Goal: Unclear

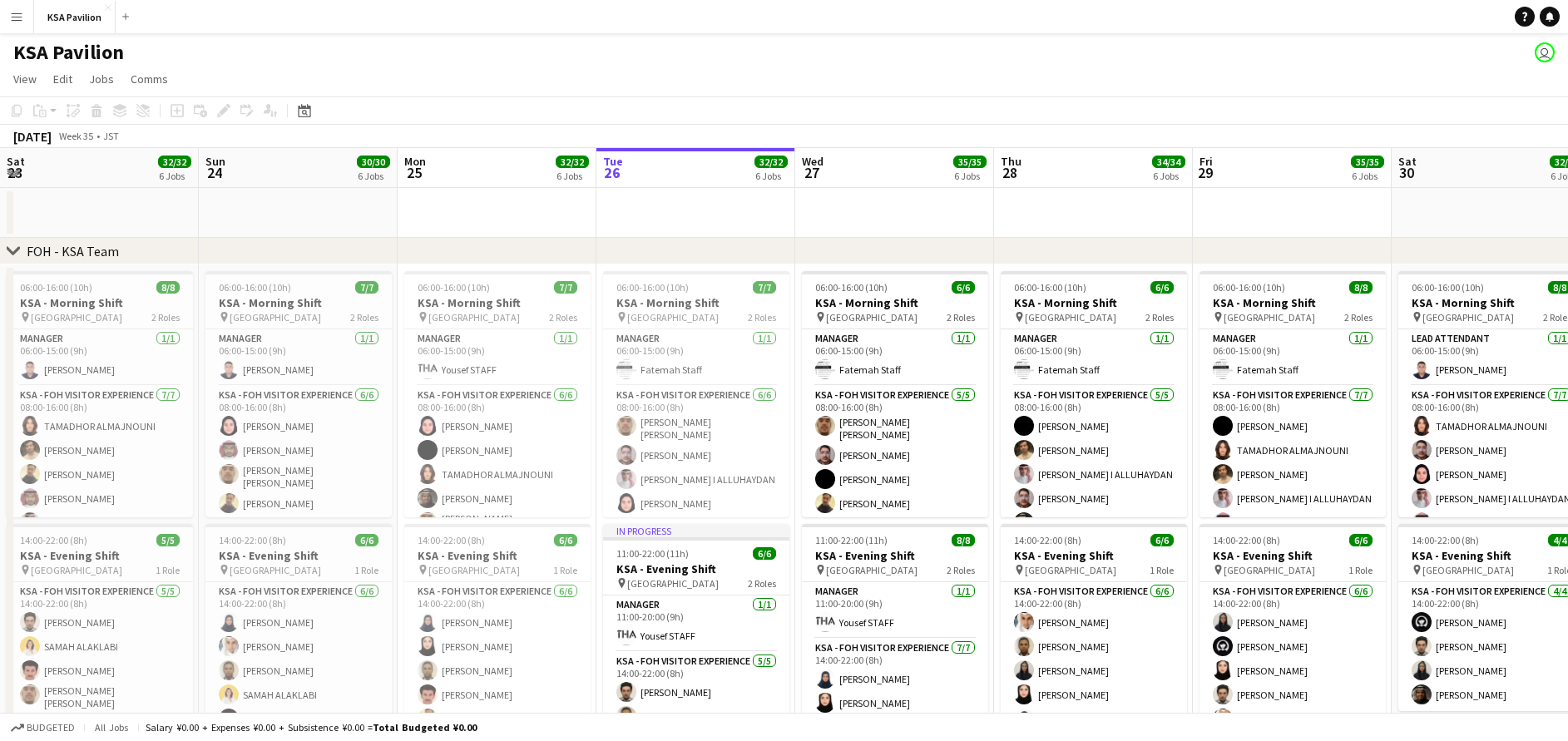
scroll to position [0, 398]
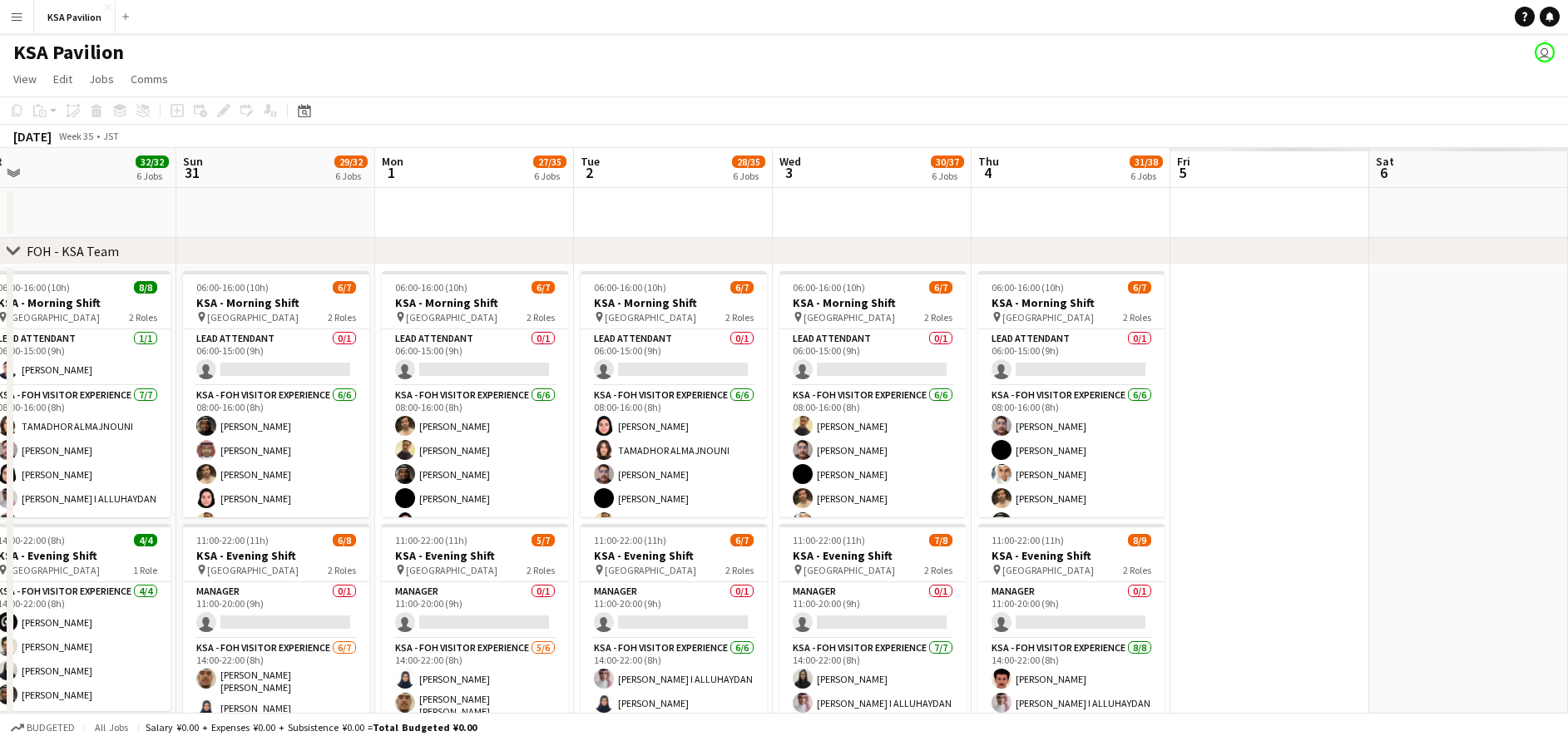
drag, startPoint x: 1295, startPoint y: 203, endPoint x: -5, endPoint y: 224, distance: 1300.2
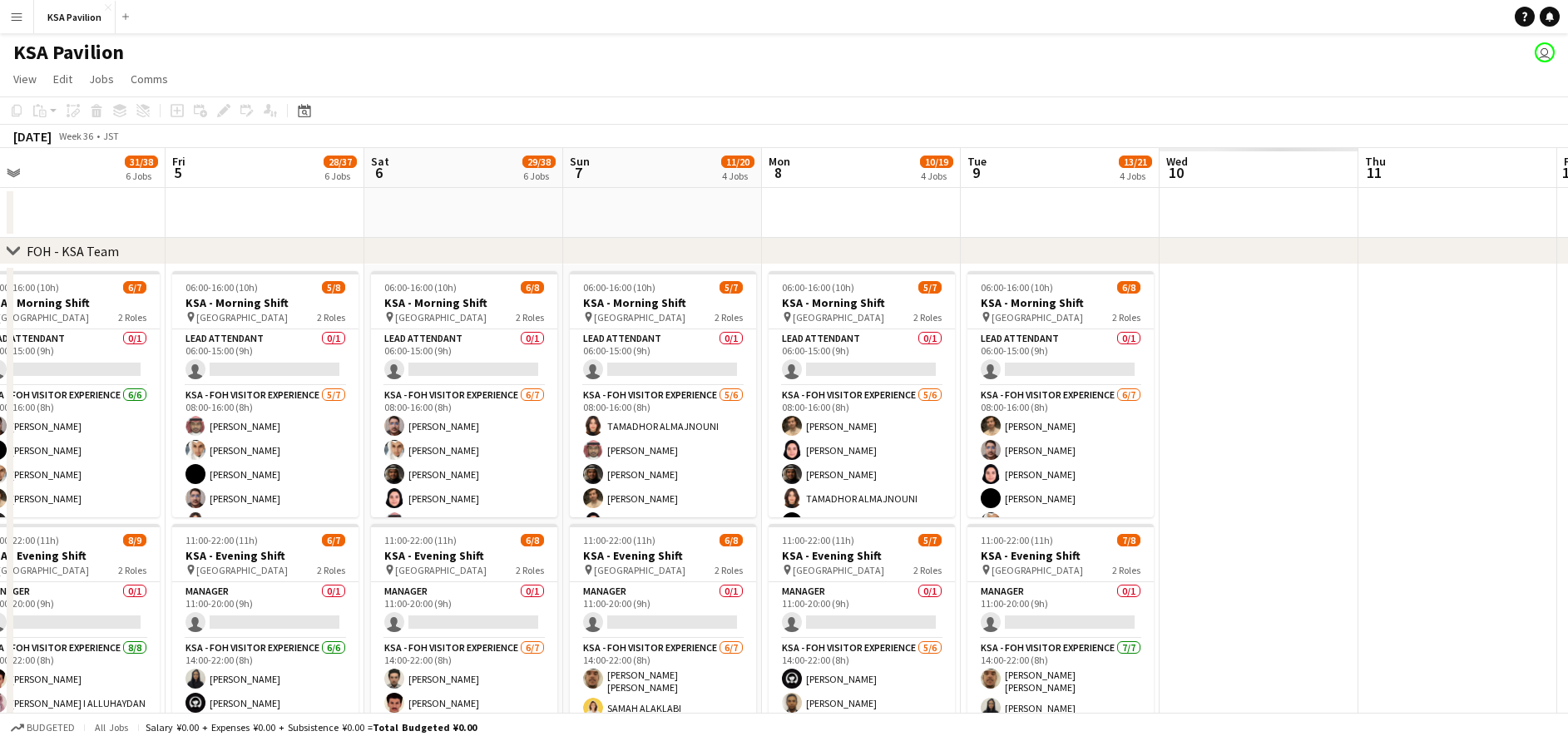
drag, startPoint x: 1141, startPoint y: 211, endPoint x: 1119, endPoint y: 242, distance: 38.0
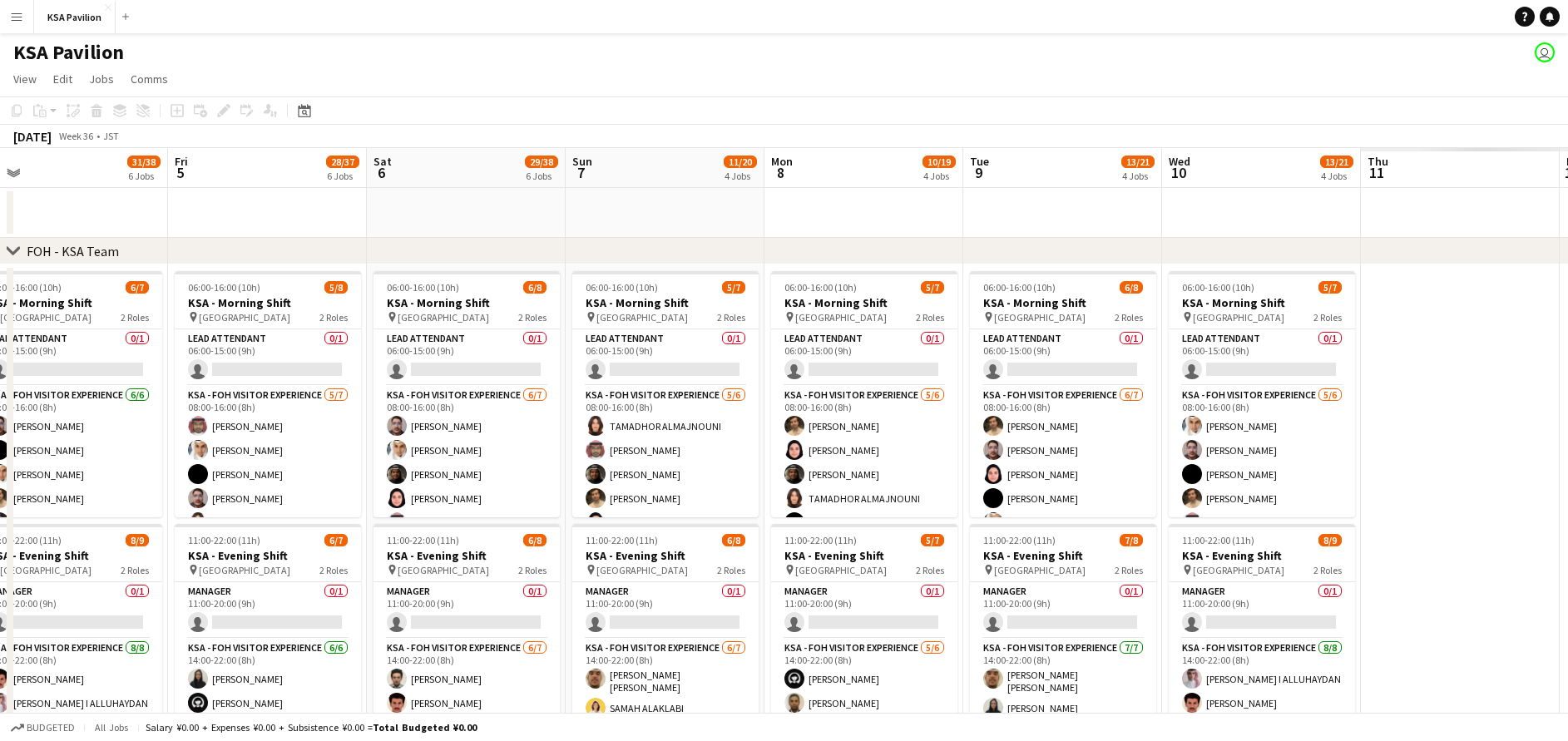
drag, startPoint x: 793, startPoint y: 223, endPoint x: 866, endPoint y: 204, distance: 75.4
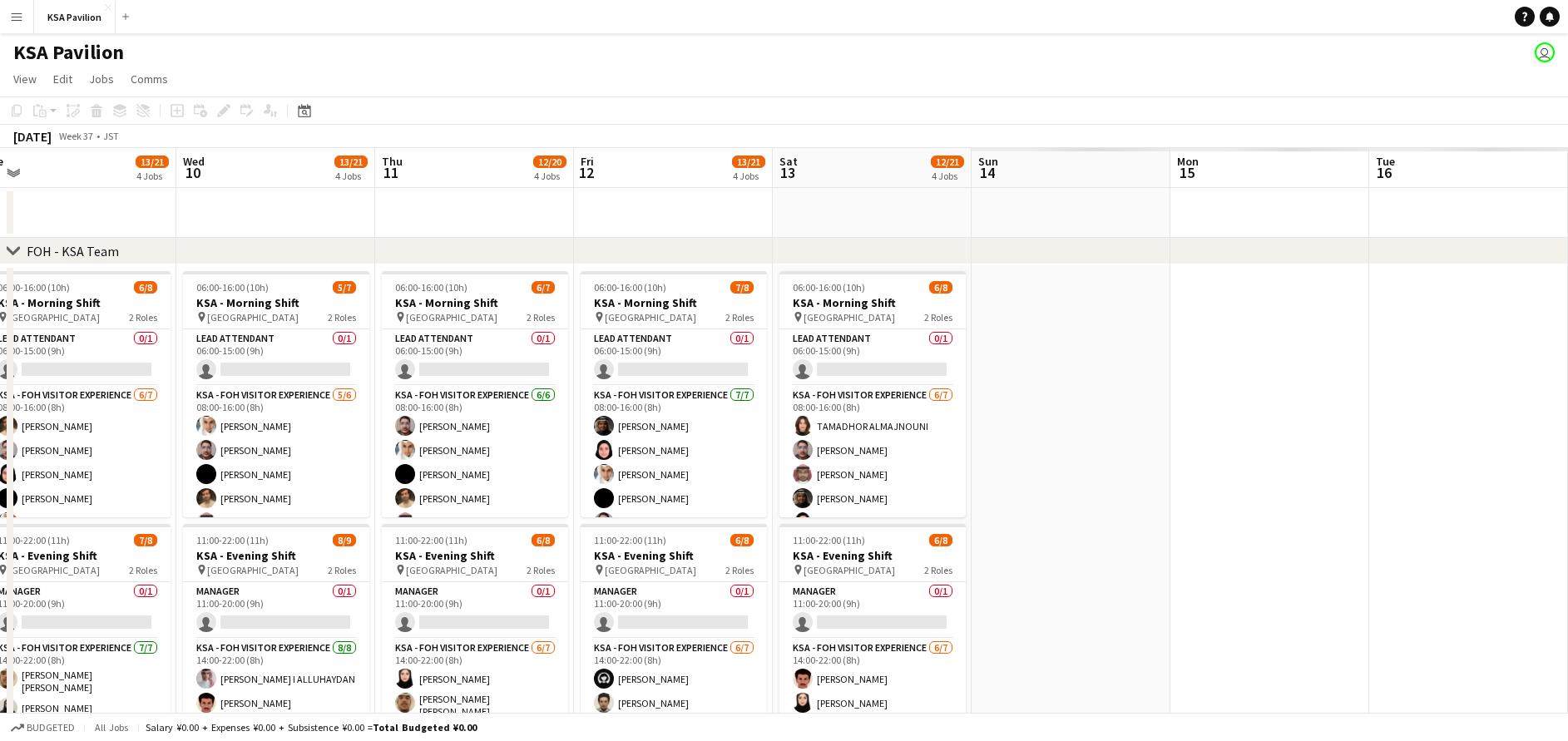
drag, startPoint x: 807, startPoint y: 210, endPoint x: 633, endPoint y: 203, distance: 174.1
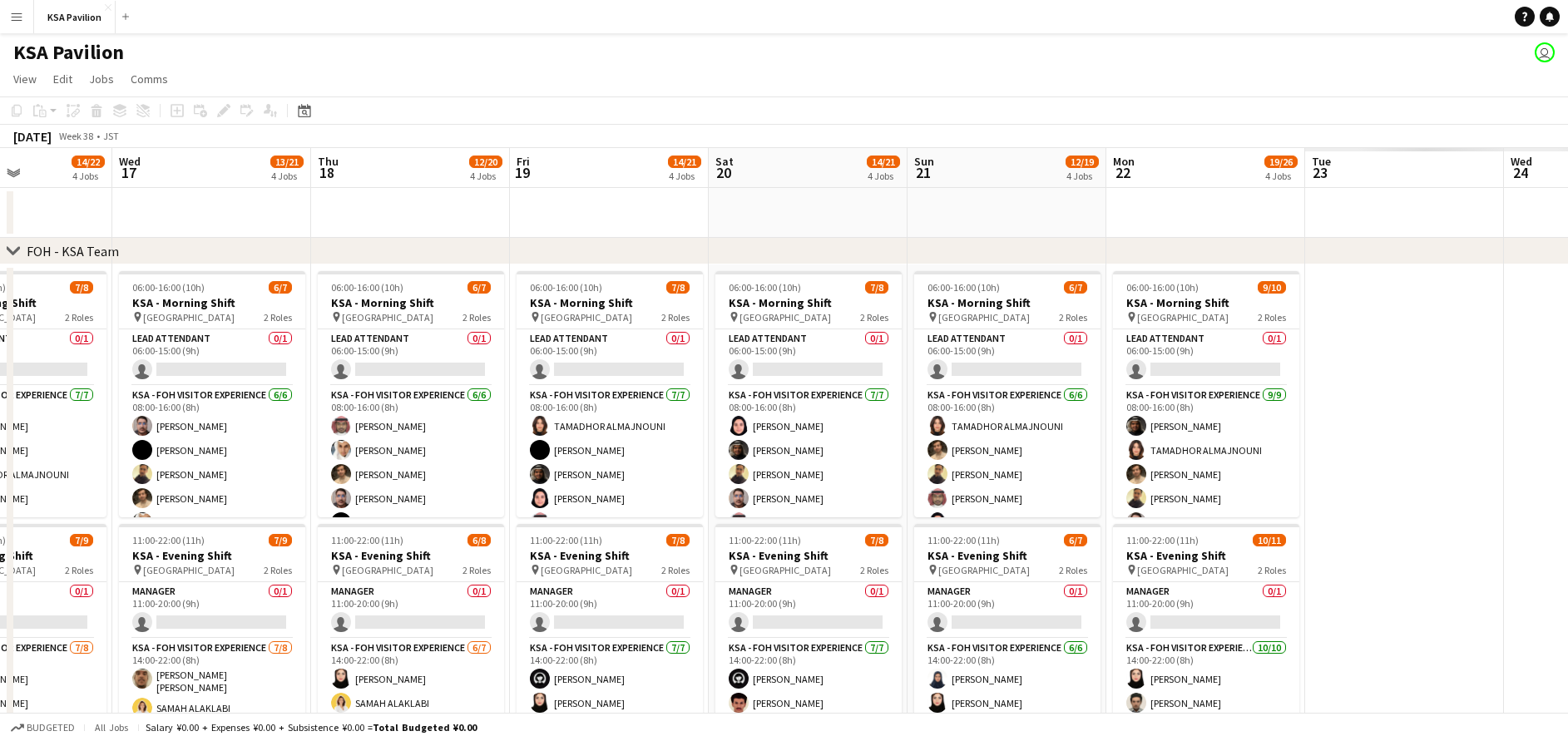
drag, startPoint x: 935, startPoint y: 227, endPoint x: 702, endPoint y: 227, distance: 233.0
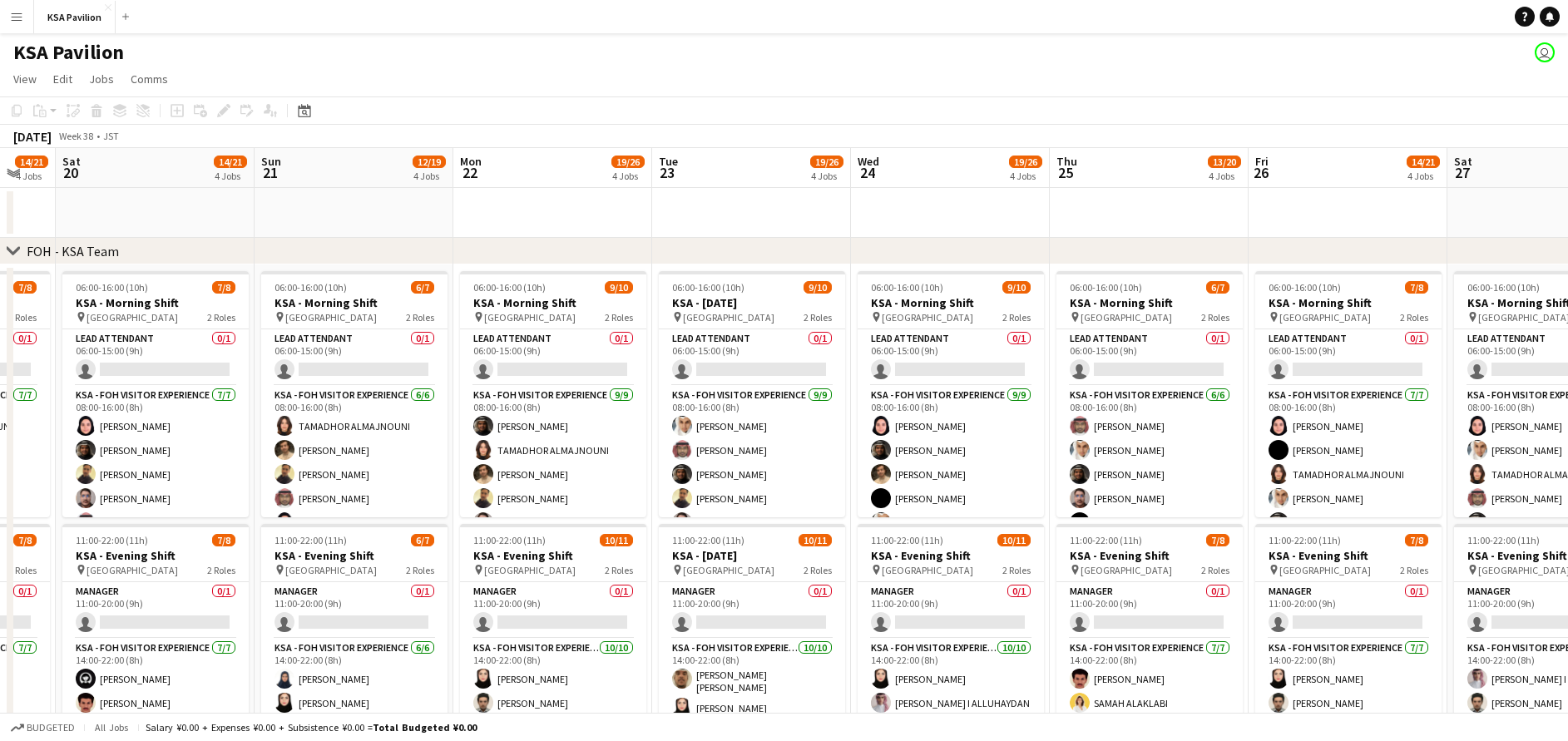
scroll to position [0, 543]
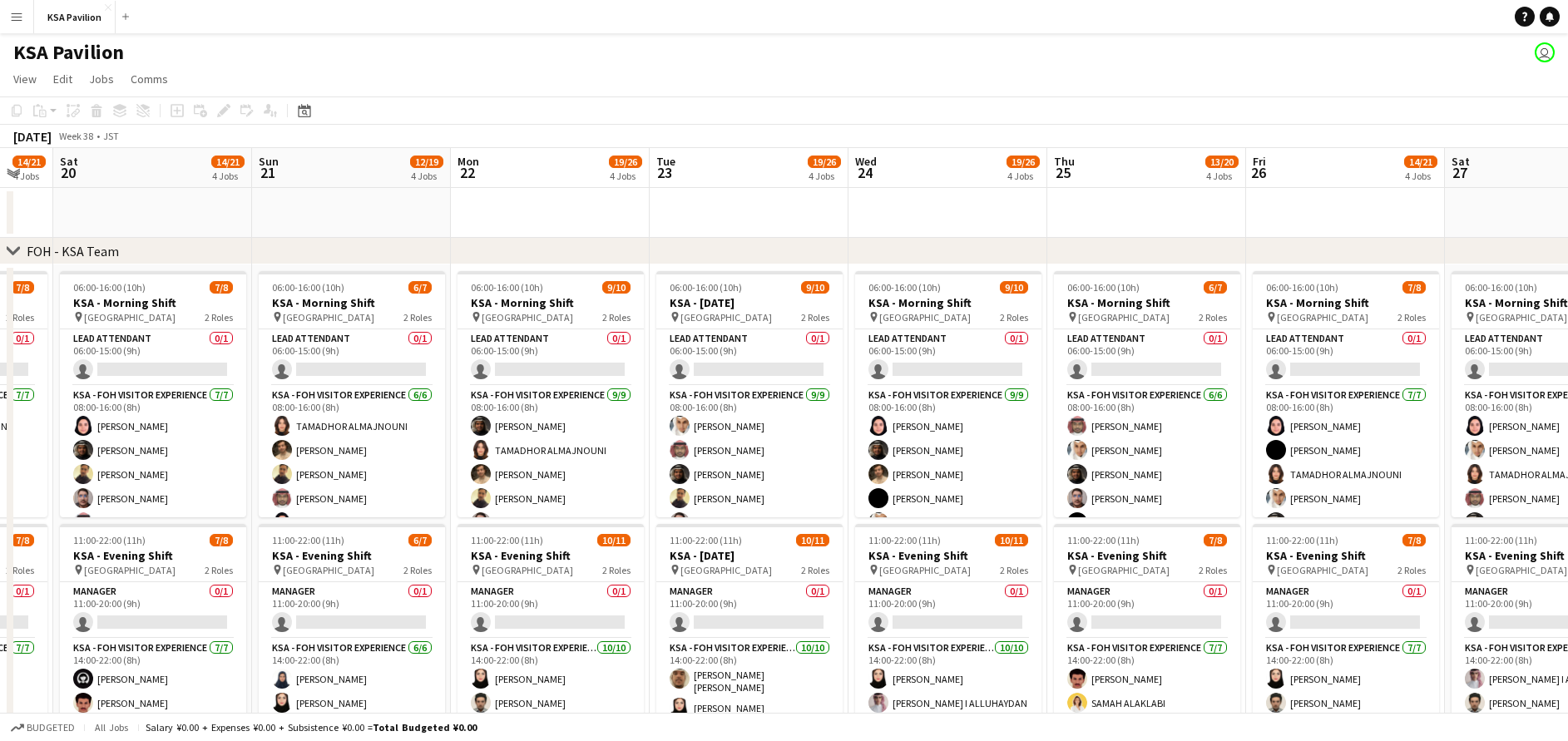
drag, startPoint x: 1187, startPoint y: 226, endPoint x: 836, endPoint y: 232, distance: 351.1
